Goal: Navigation & Orientation: Go to known website

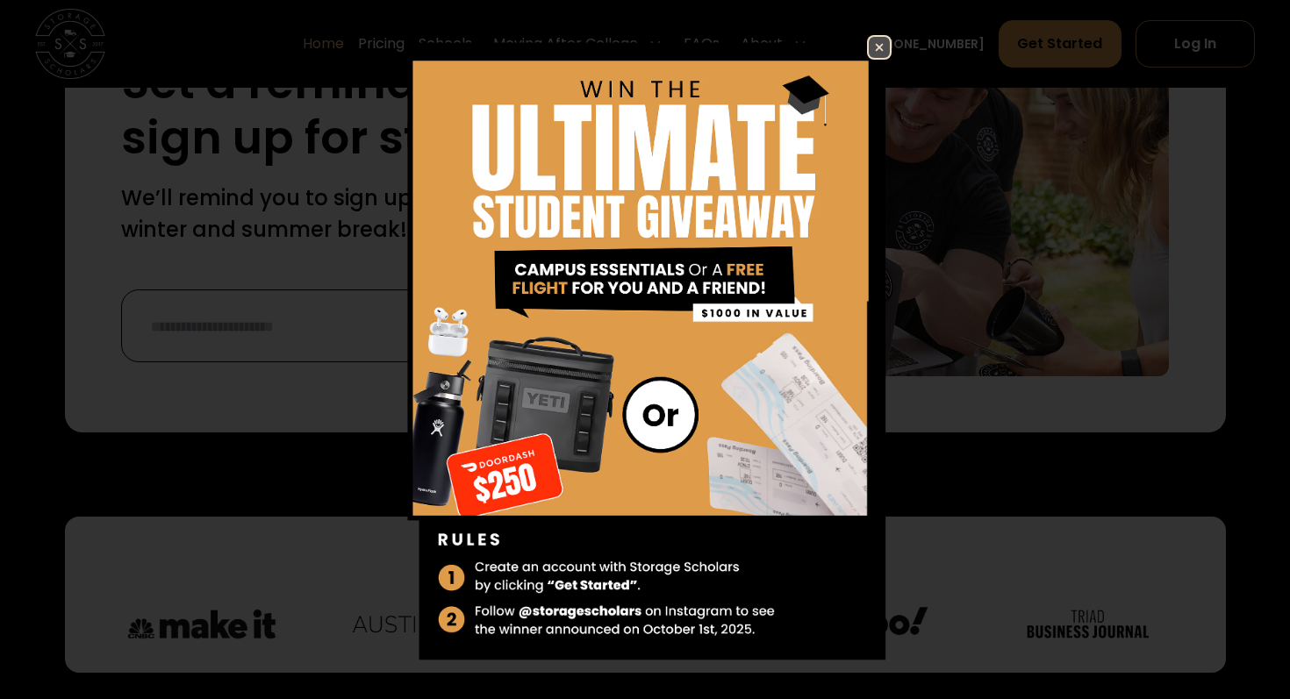
scroll to position [4080, 0]
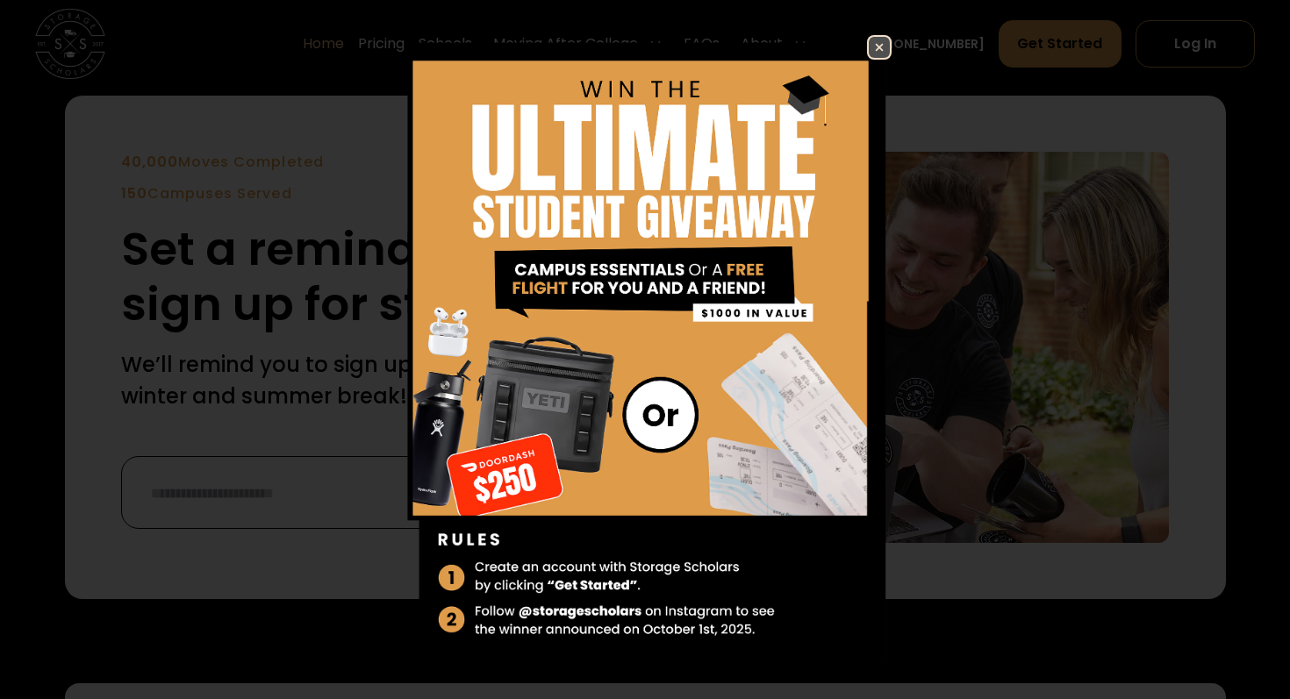
click at [881, 51] on img at bounding box center [878, 47] width 21 height 21
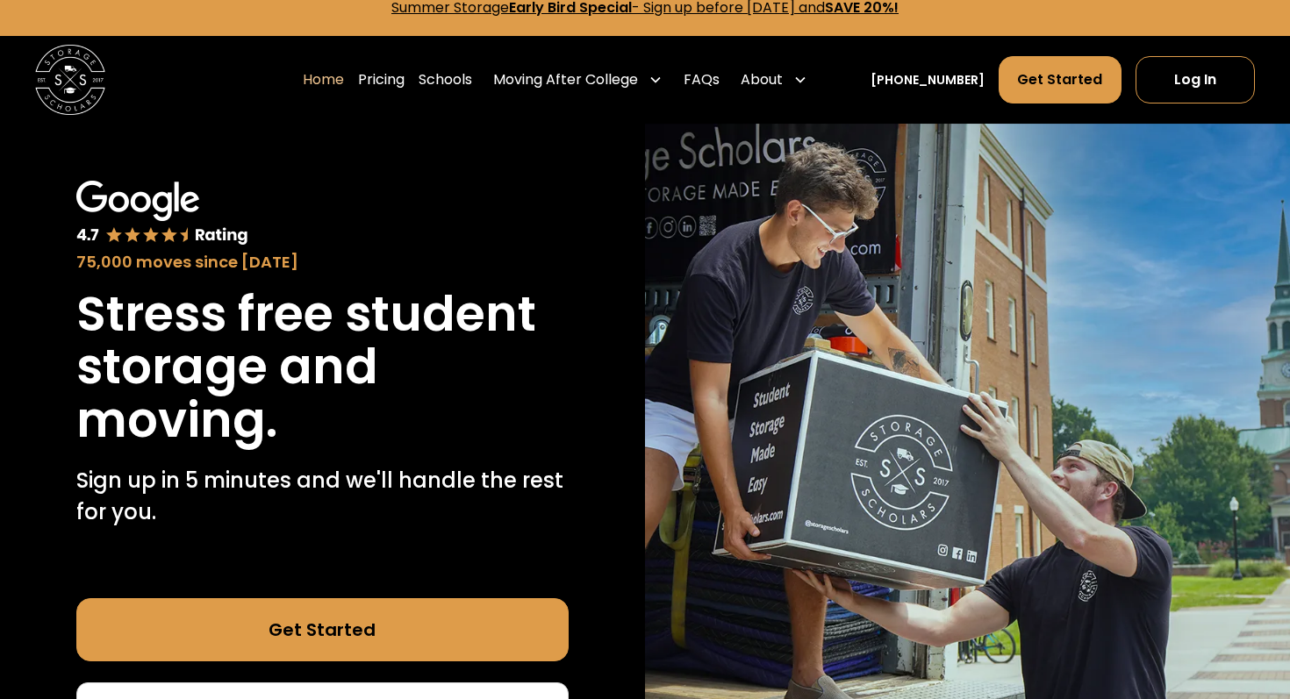
scroll to position [0, 0]
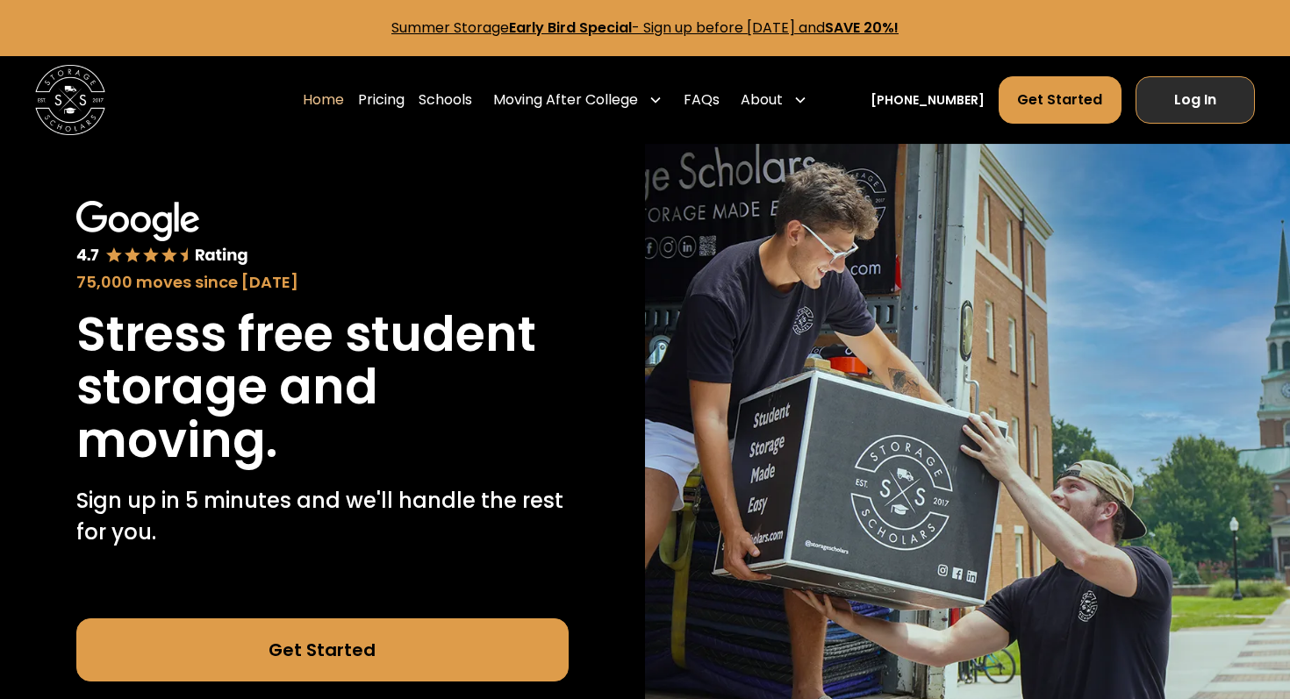
click at [1212, 96] on link "Log In" at bounding box center [1194, 99] width 119 height 47
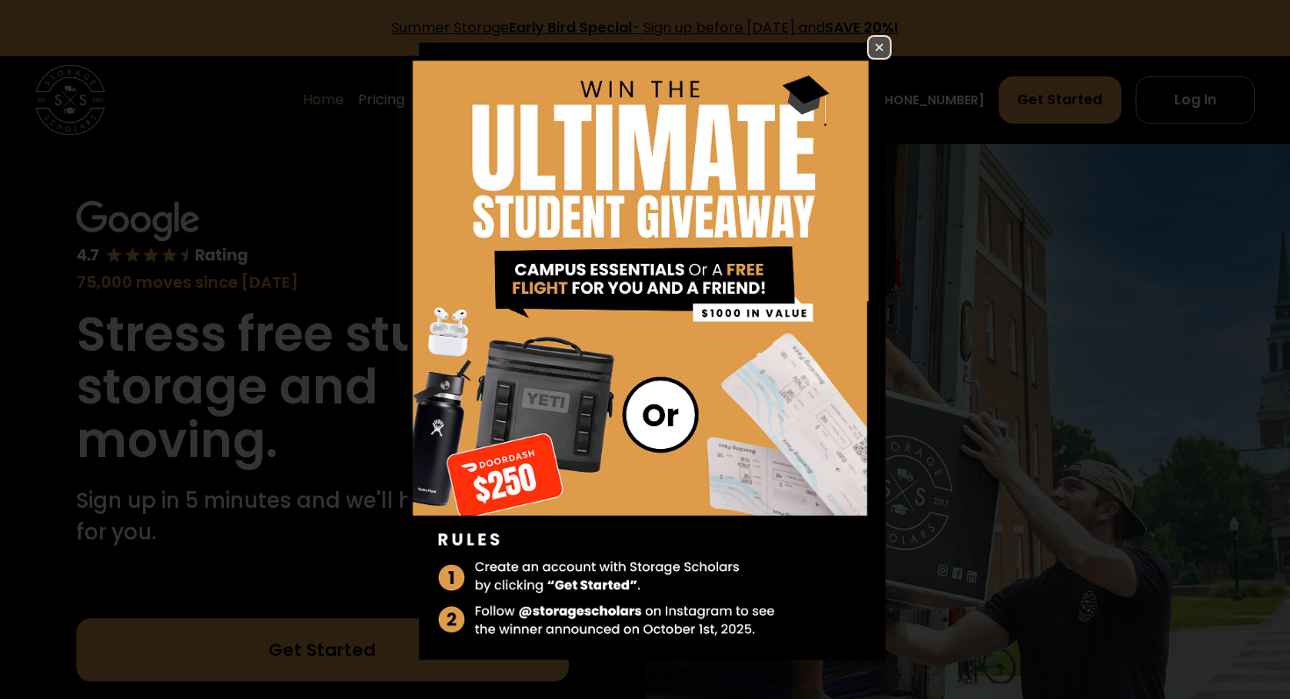
click at [871, 50] on img at bounding box center [878, 47] width 21 height 21
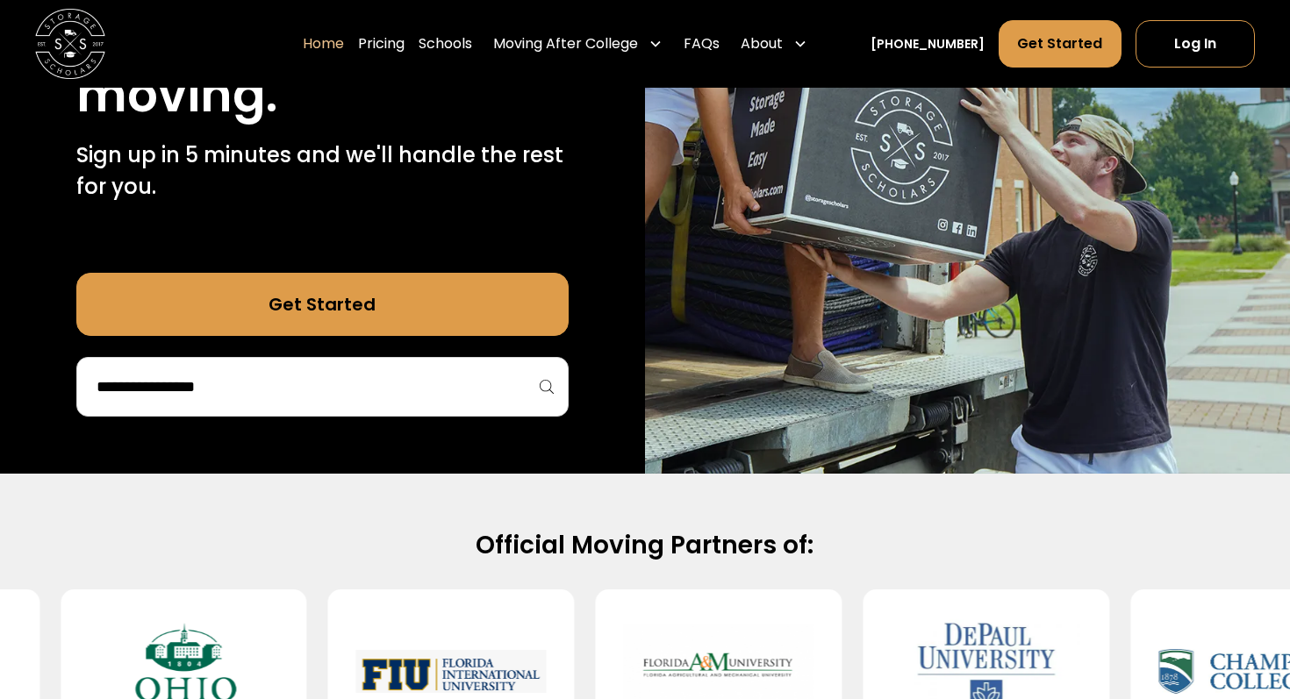
scroll to position [341, 0]
